Goal: Find contact information: Find contact information

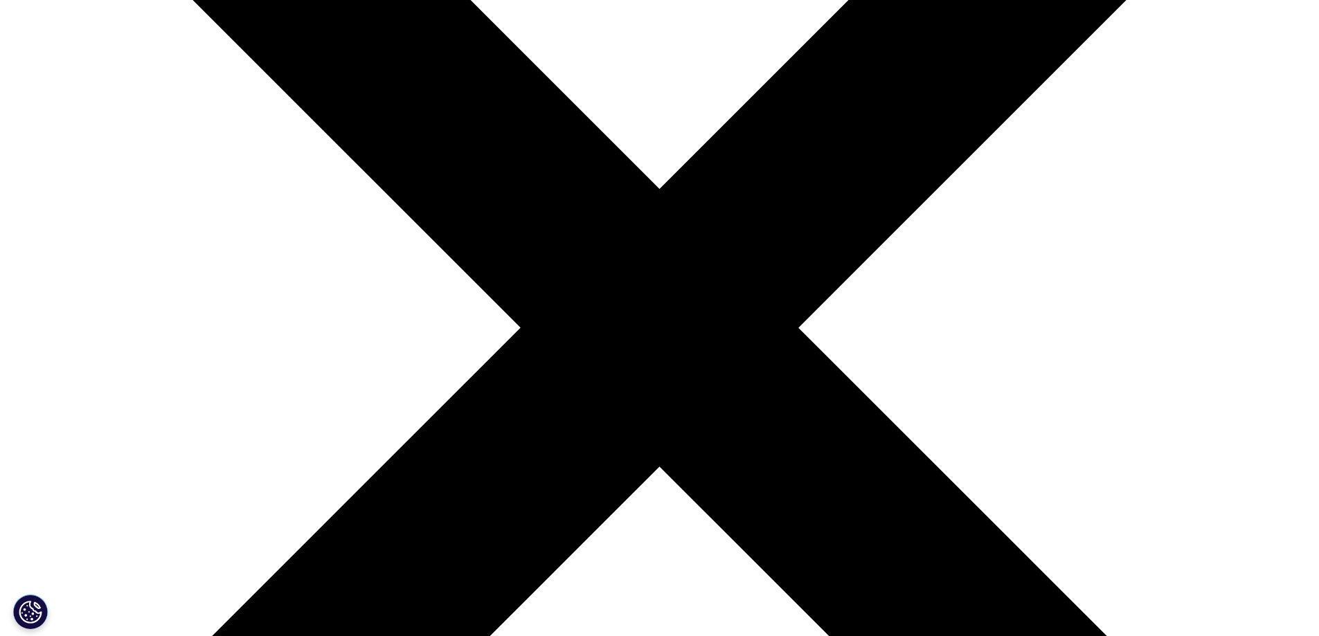
scroll to position [277, 0]
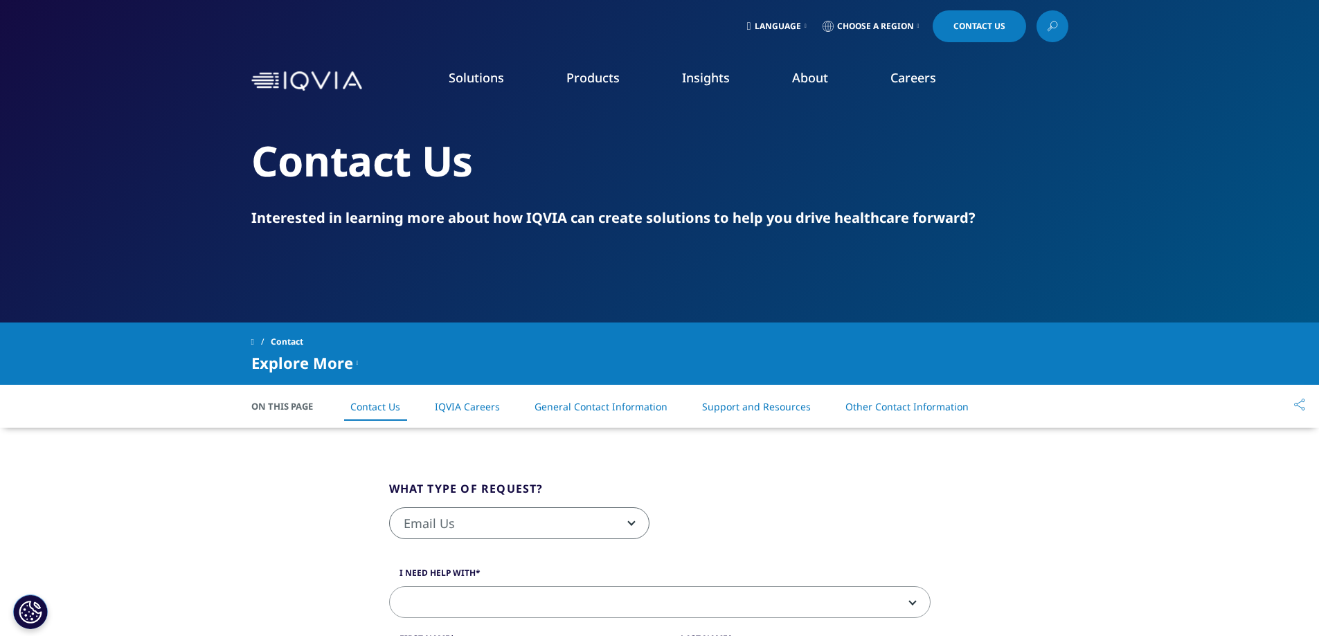
click at [739, 294] on link "Our Locations" at bounding box center [846, 291] width 315 height 15
click at [864, 29] on span "Choose a Region" at bounding box center [875, 26] width 77 height 11
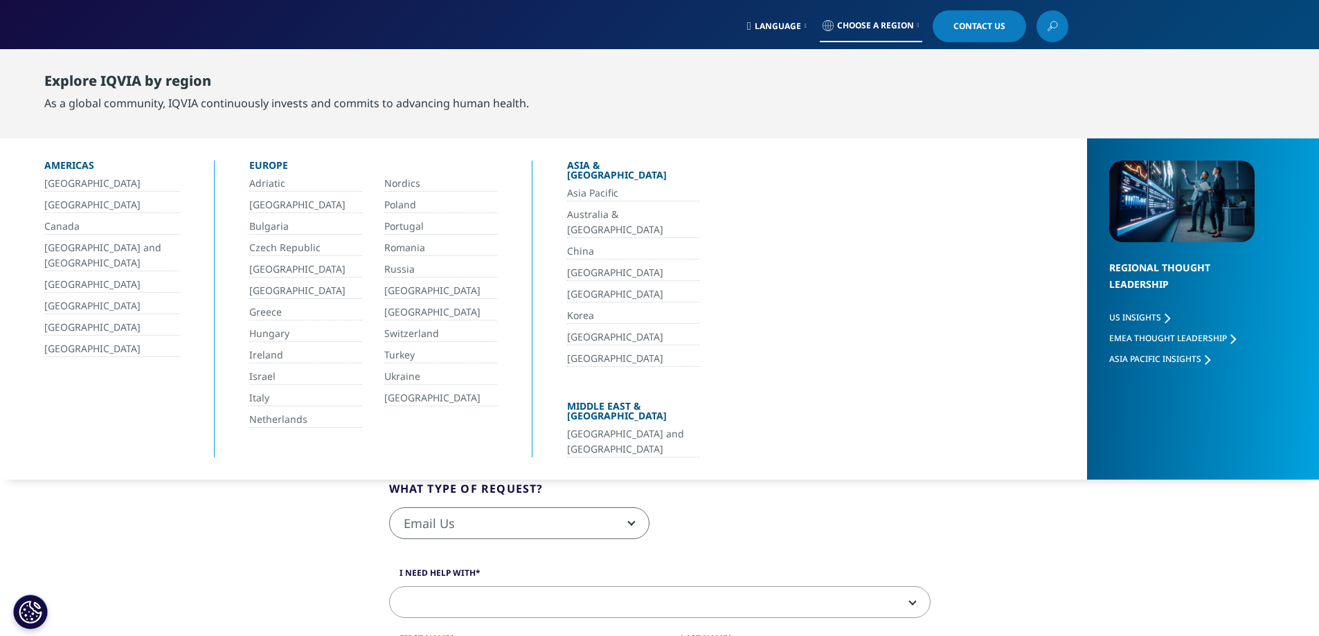
click at [260, 396] on link "Italy" at bounding box center [305, 398] width 113 height 16
click at [255, 393] on link "Italy" at bounding box center [305, 398] width 113 height 16
click at [273, 399] on link "Italy" at bounding box center [305, 398] width 113 height 16
